Goal: Transaction & Acquisition: Subscribe to service/newsletter

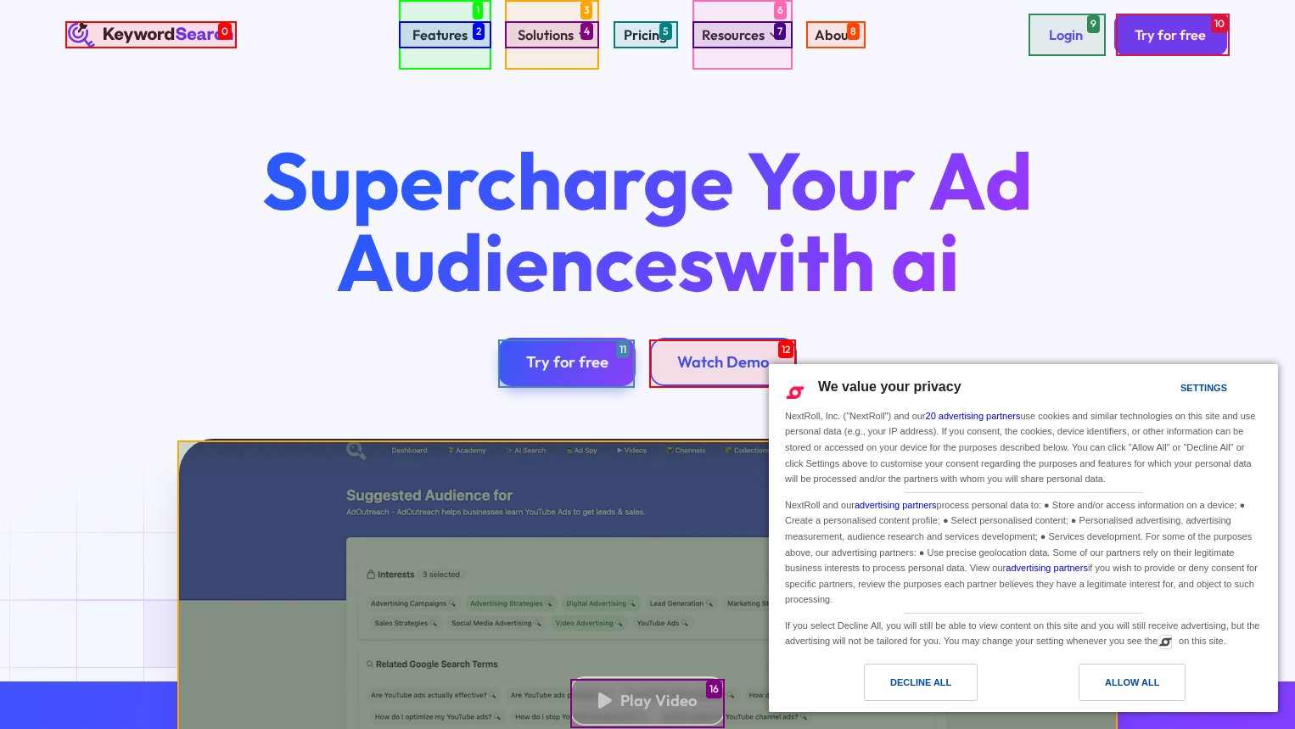
click at [1135, 671] on div "Allow all" at bounding box center [1131, 681] width 107 height 37
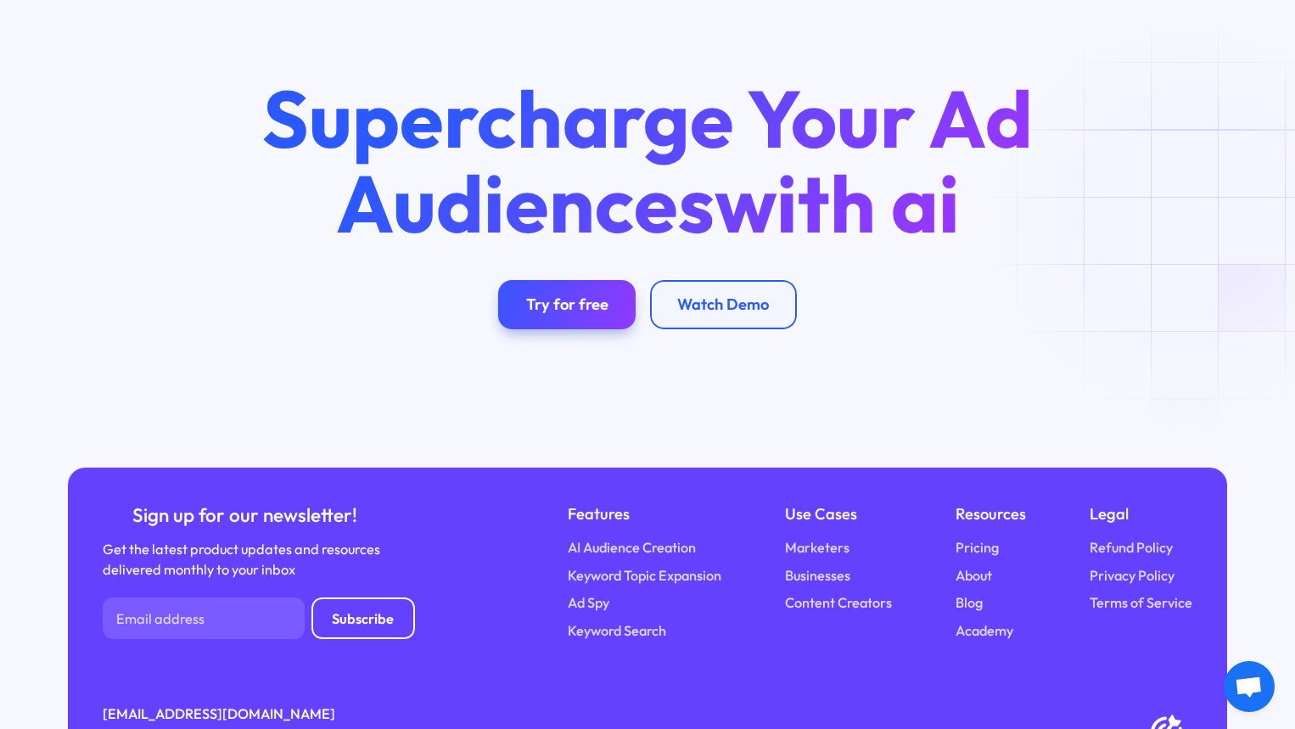
scroll to position [6101, 0]
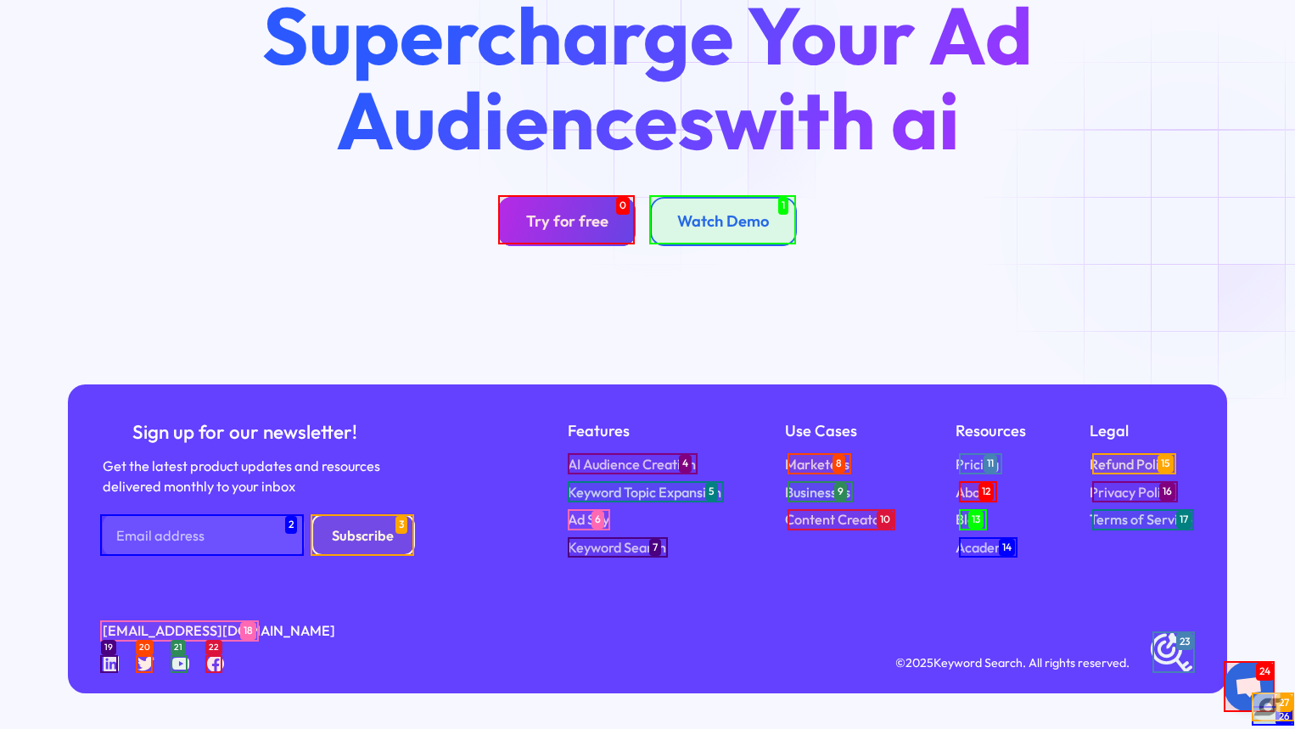
click at [566, 220] on div "Try for free" at bounding box center [567, 221] width 82 height 20
